Goal: Information Seeking & Learning: Learn about a topic

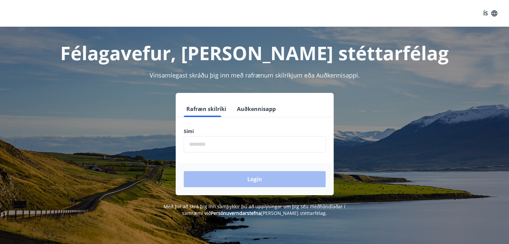
click at [226, 142] on input "phone" at bounding box center [255, 144] width 142 height 16
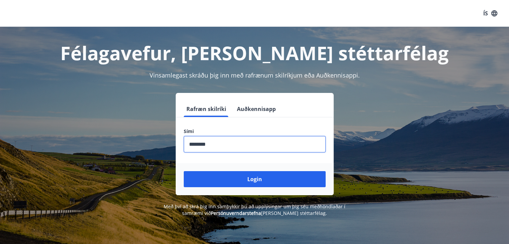
type input "********"
click at [184, 171] on button "Login" at bounding box center [255, 179] width 142 height 16
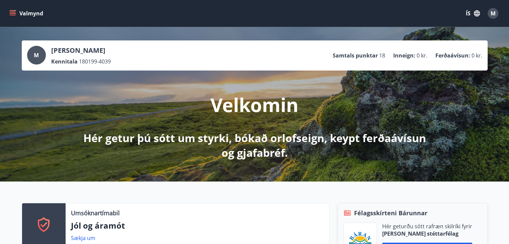
click at [20, 16] on button "Valmynd" at bounding box center [27, 13] width 38 height 12
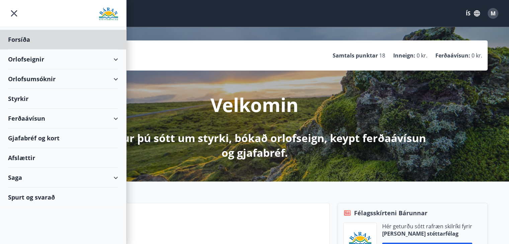
click at [29, 101] on div "Styrkir" at bounding box center [63, 99] width 110 height 20
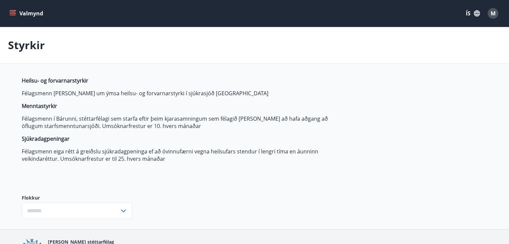
type input "***"
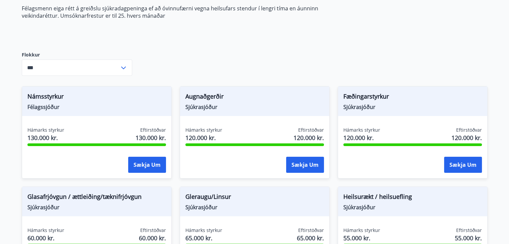
scroll to position [143, 0]
drag, startPoint x: 170, startPoint y: 75, endPoint x: 163, endPoint y: 70, distance: 8.7
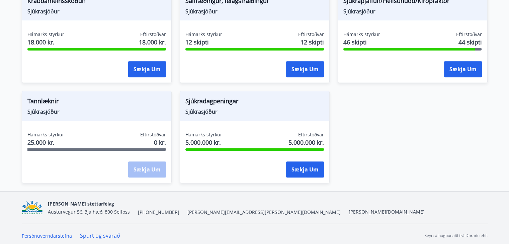
scroll to position [543, 0]
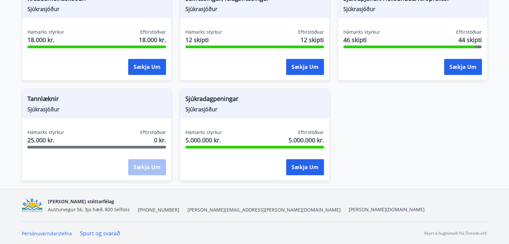
click at [192, 207] on span "[PERSON_NAME][EMAIL_ADDRESS][PERSON_NAME][DOMAIN_NAME]" at bounding box center [263, 210] width 153 height 7
click at [233, 198] on div "Báran stéttarfélag Austurvegur 56, 3ja hæð, 800 Selfoss +354 480-5000 baran@bar…" at bounding box center [236, 206] width 377 height 16
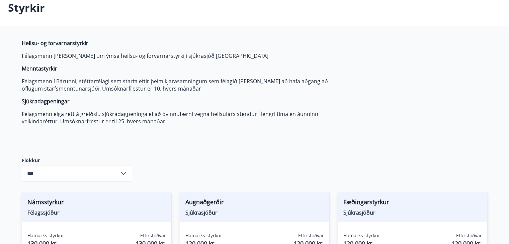
scroll to position [0, 0]
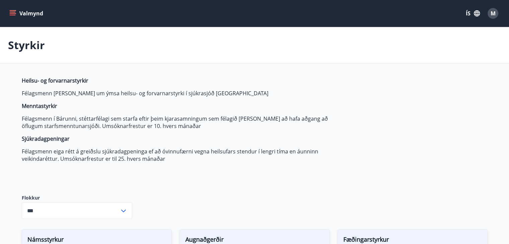
click at [311, 56] on div "Styrkir" at bounding box center [254, 45] width 509 height 36
